Goal: Check status: Check status

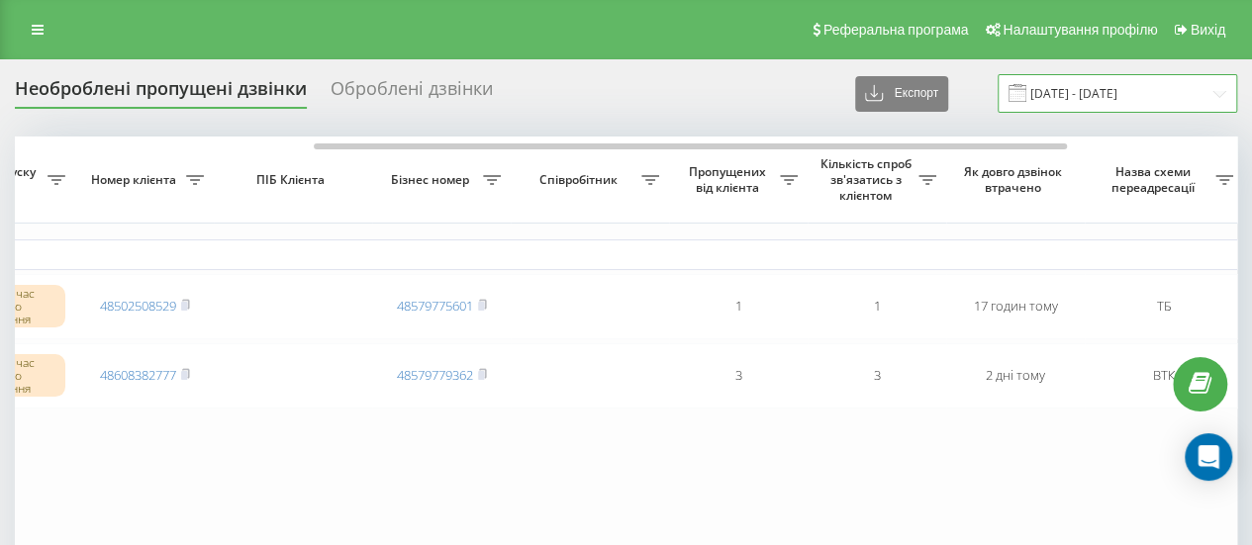
click at [1074, 102] on input "[DATE] - [DATE]" at bounding box center [1118, 93] width 240 height 39
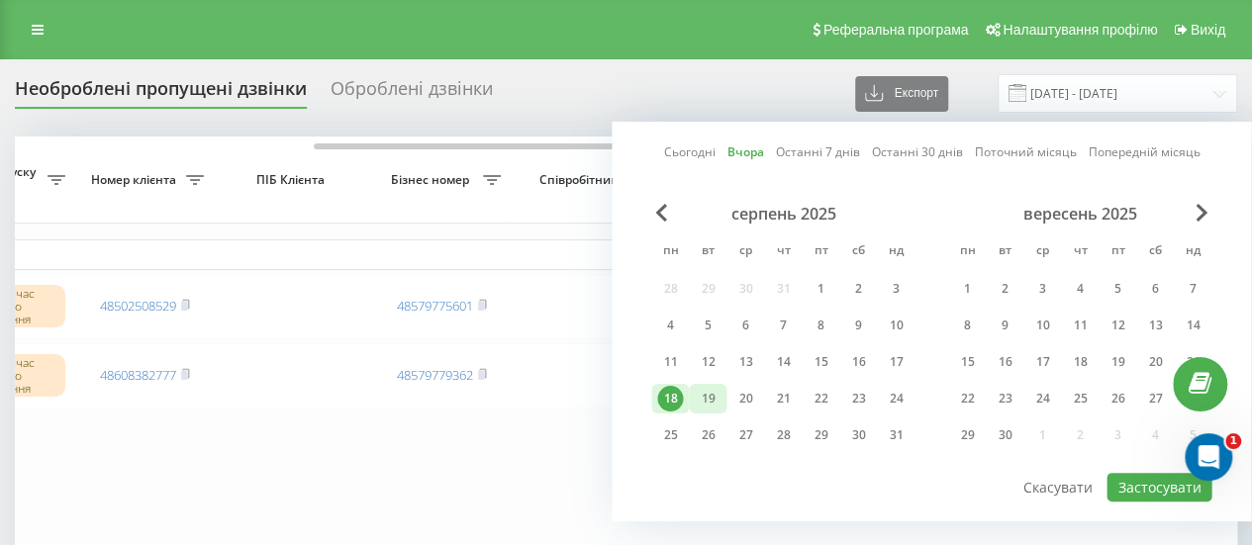
click at [705, 403] on div "19" at bounding box center [708, 399] width 26 height 26
click at [1160, 488] on button "Застосувати" at bounding box center [1159, 487] width 105 height 29
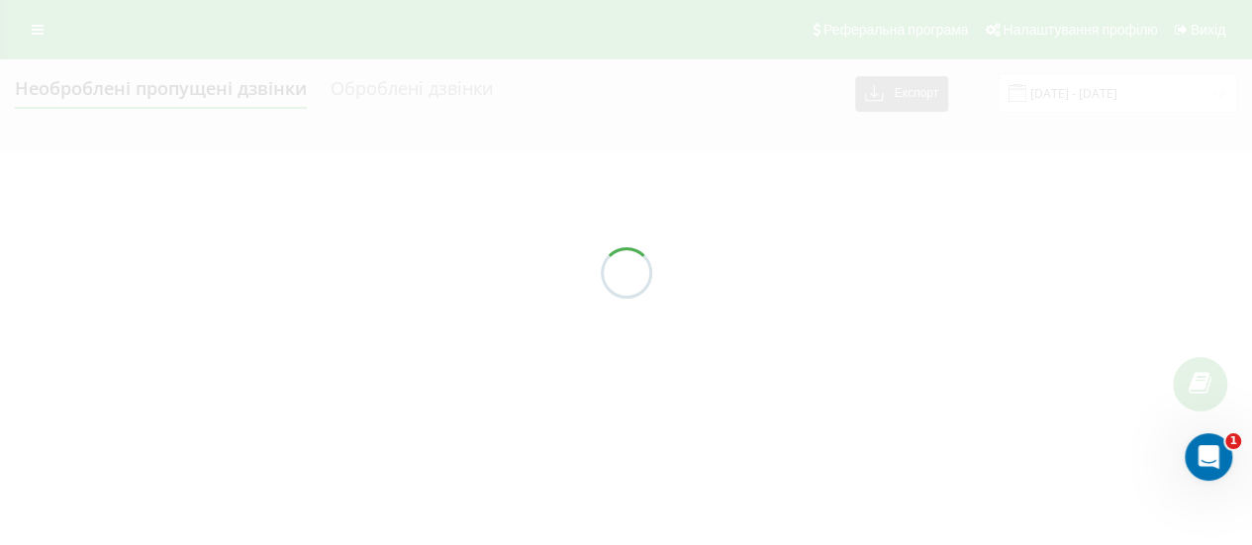
type input "19.08.2025 - 19.08.2025"
